Goal: Task Accomplishment & Management: Manage account settings

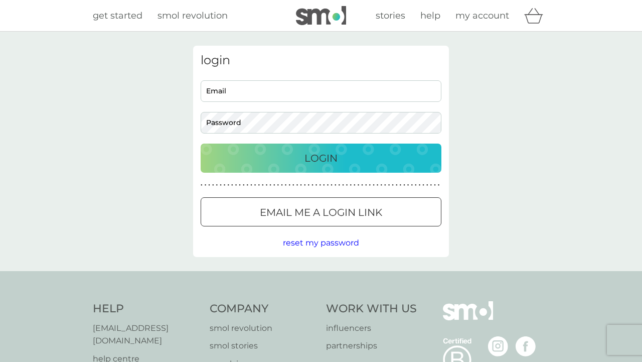
click at [291, 90] on input "Email" at bounding box center [321, 91] width 241 height 22
type input "[EMAIL_ADDRESS][DOMAIN_NAME]"
click at [201, 143] on button "Login" at bounding box center [321, 157] width 241 height 29
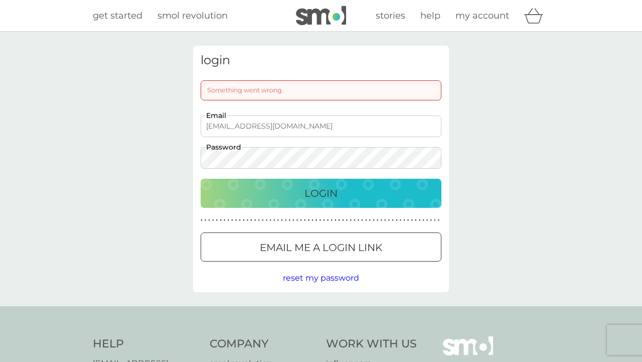
click at [201, 179] on button "Login" at bounding box center [321, 193] width 241 height 29
click at [334, 194] on p "Login" at bounding box center [320, 193] width 33 height 16
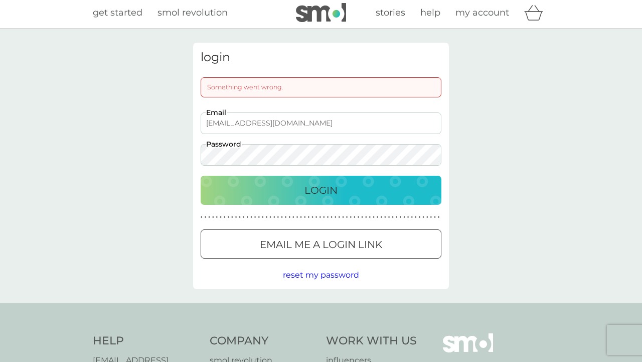
click at [332, 271] on span "reset my password" at bounding box center [321, 275] width 76 height 10
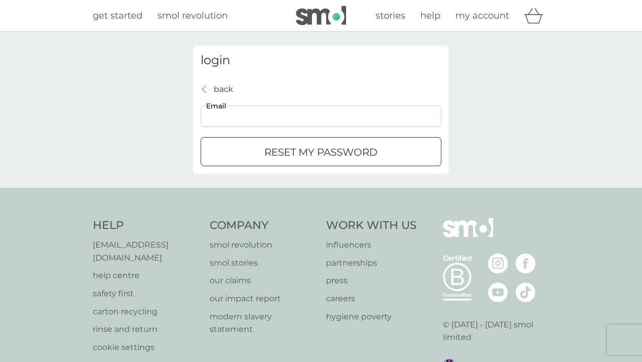
click at [273, 116] on input "Email" at bounding box center [321, 116] width 241 height 22
type input "[EMAIL_ADDRESS][DOMAIN_NAME]"
click at [293, 150] on p "reset my password" at bounding box center [320, 152] width 113 height 16
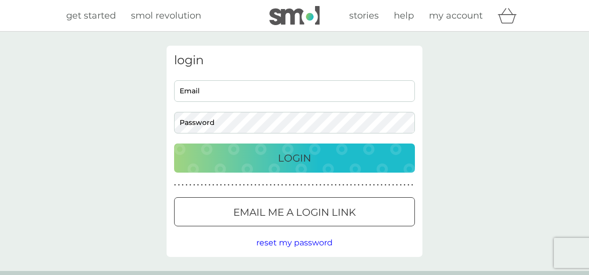
click at [313, 92] on input "Email" at bounding box center [294, 91] width 241 height 22
type input "[EMAIL_ADDRESS][DOMAIN_NAME]"
click at [288, 210] on div at bounding box center [294, 212] width 36 height 11
